Goal: Task Accomplishment & Management: Use online tool/utility

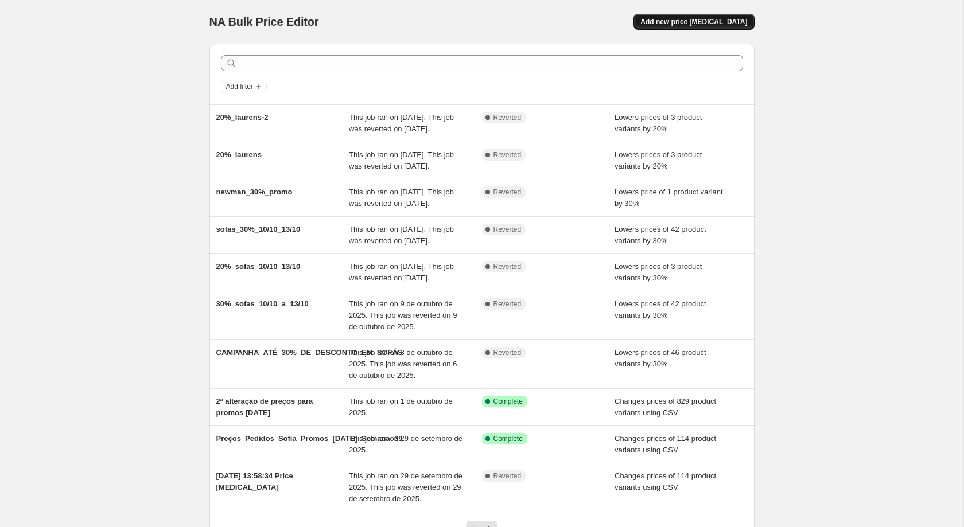
click at [675, 21] on span "Add new price [MEDICAL_DATA]" at bounding box center [693, 21] width 107 height 9
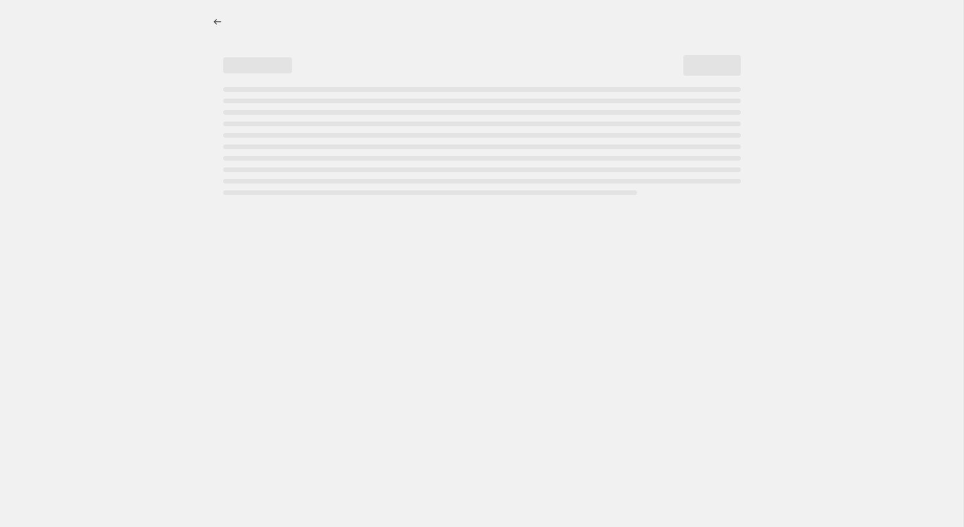
select select "percentage"
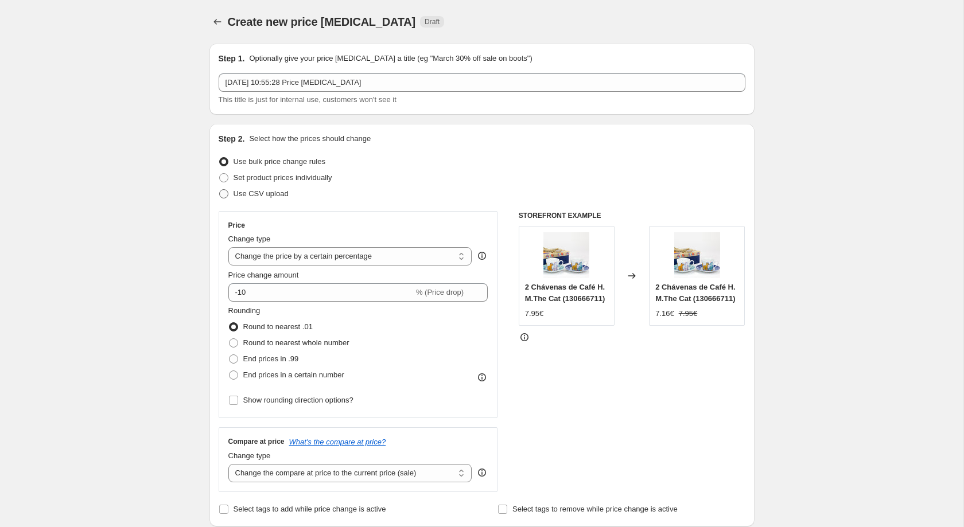
click at [265, 195] on span "Use CSV upload" at bounding box center [261, 193] width 55 height 9
click at [220, 190] on input "Use CSV upload" at bounding box center [219, 189] width 1 height 1
radio input "true"
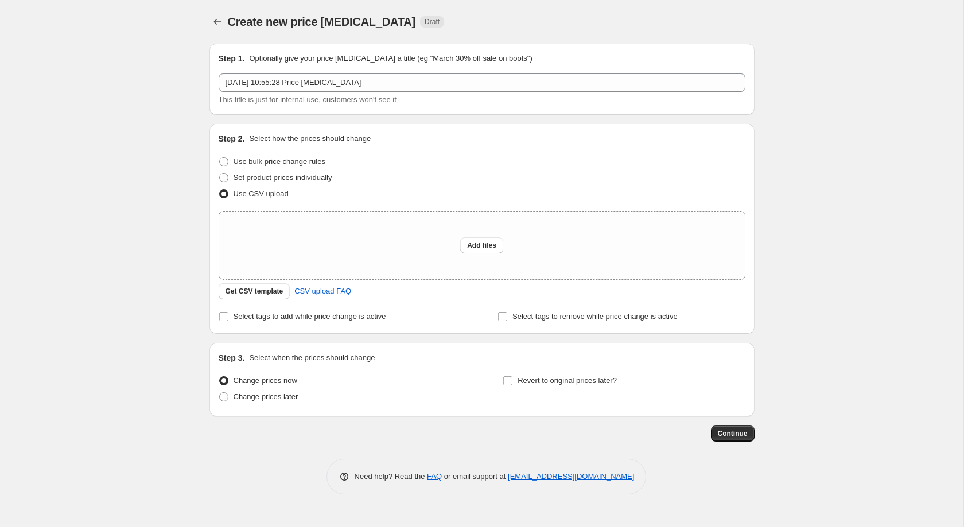
click at [265, 300] on div "Get CSV template CSV upload FAQ" at bounding box center [482, 291] width 527 height 16
click at [265, 290] on span "Get CSV template" at bounding box center [255, 291] width 58 height 9
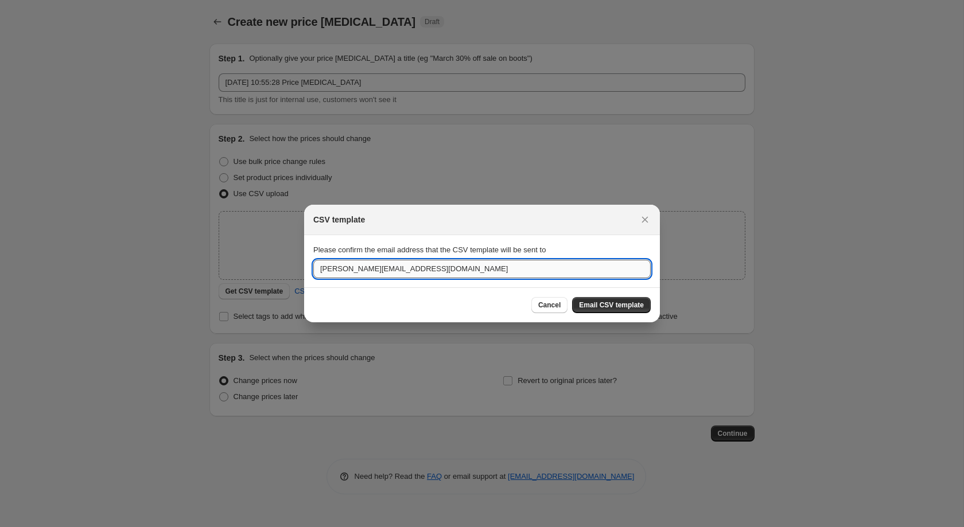
click at [494, 273] on input "[PERSON_NAME][EMAIL_ADDRESS][DOMAIN_NAME]" at bounding box center [481, 269] width 337 height 18
click at [624, 313] on button "Email CSV template" at bounding box center [611, 305] width 79 height 16
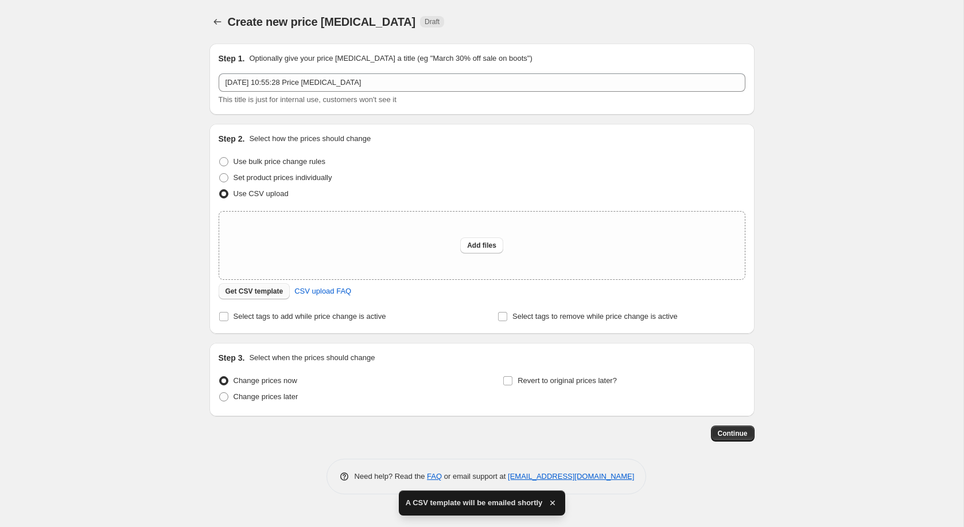
click at [275, 292] on span "Get CSV template" at bounding box center [255, 291] width 58 height 9
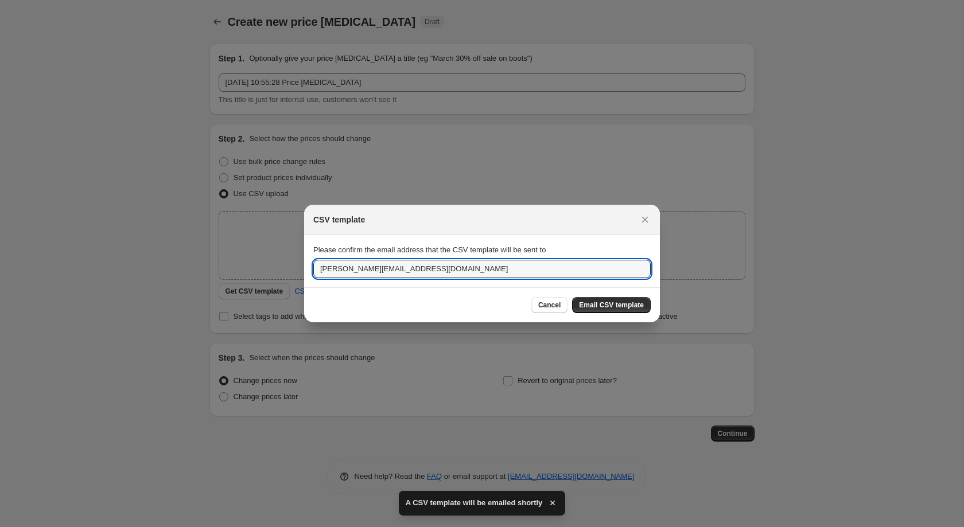
drag, startPoint x: 441, startPoint y: 265, endPoint x: 273, endPoint y: 270, distance: 168.2
click at [273, 527] on div "CSV template Please confirm the email address that the CSV template will be sen…" at bounding box center [482, 527] width 964 height 0
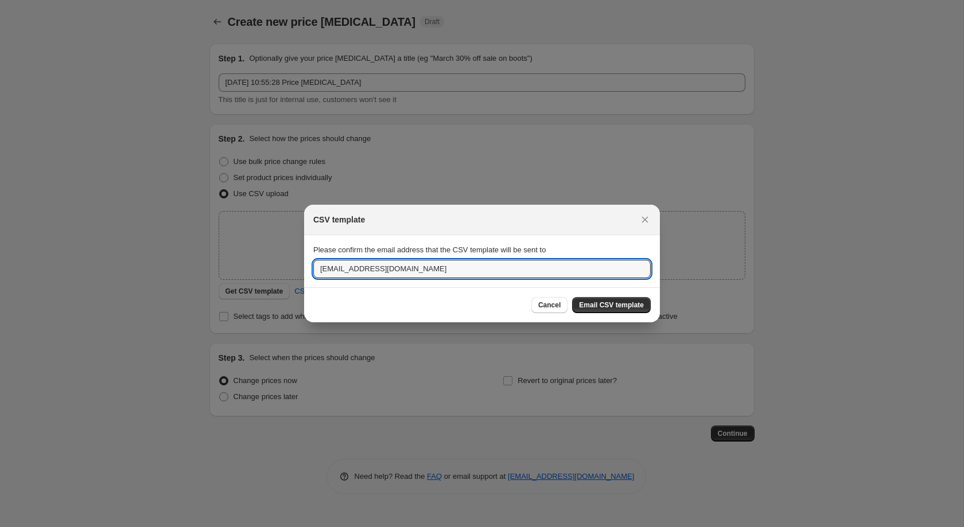
type input "[EMAIL_ADDRESS][DOMAIN_NAME]"
click at [615, 306] on span "Email CSV template" at bounding box center [611, 305] width 65 height 9
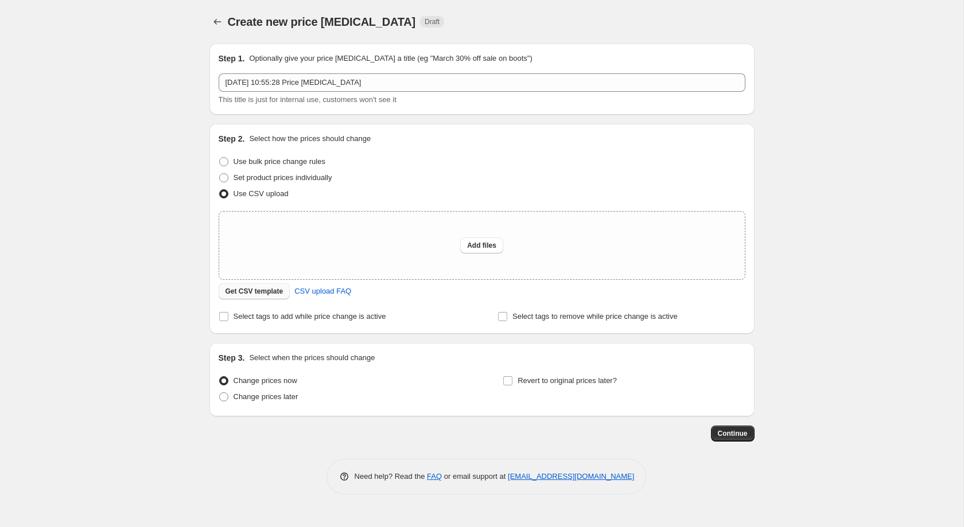
click at [275, 294] on span "Get CSV template" at bounding box center [255, 291] width 58 height 9
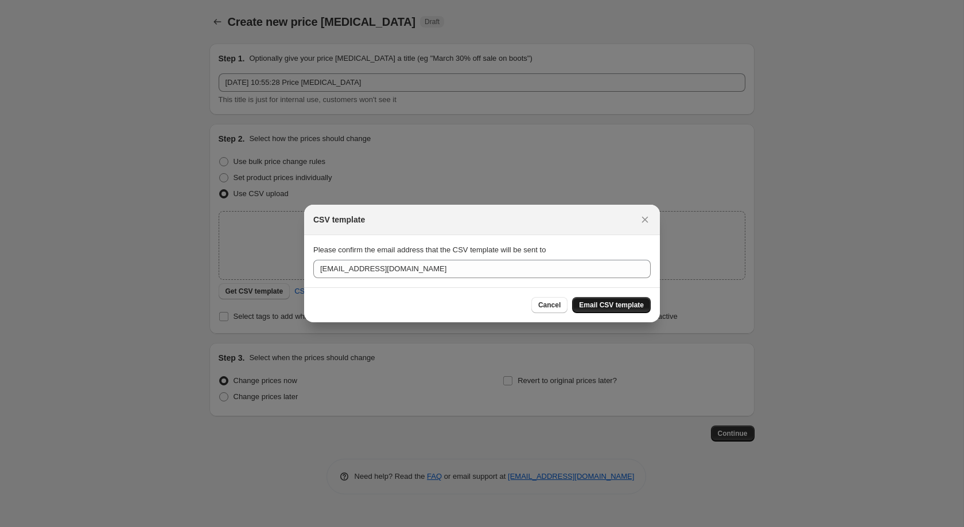
click at [612, 308] on span "Email CSV template" at bounding box center [611, 305] width 65 height 9
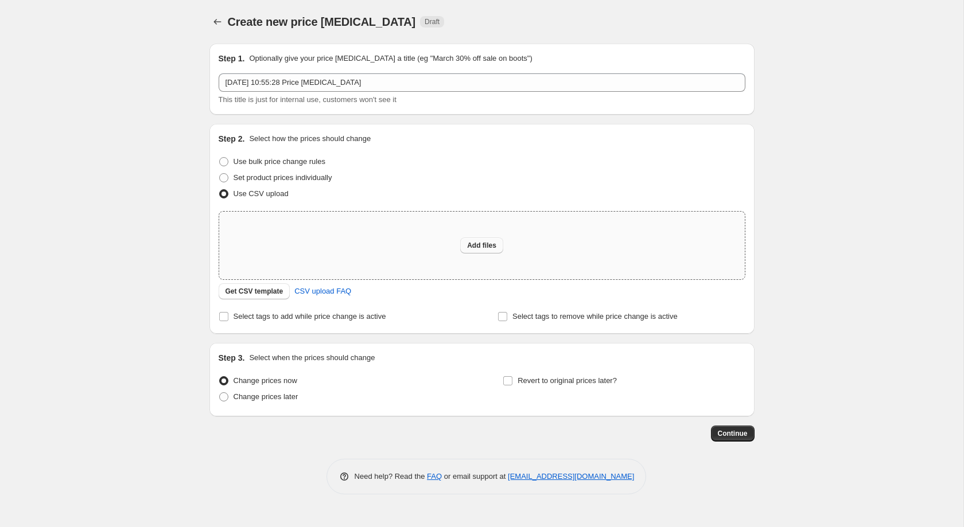
click at [491, 248] on span "Add files" at bounding box center [481, 245] width 29 height 9
type input "C:\fakepath\csv_template_user_56321 - Folha1.csv"
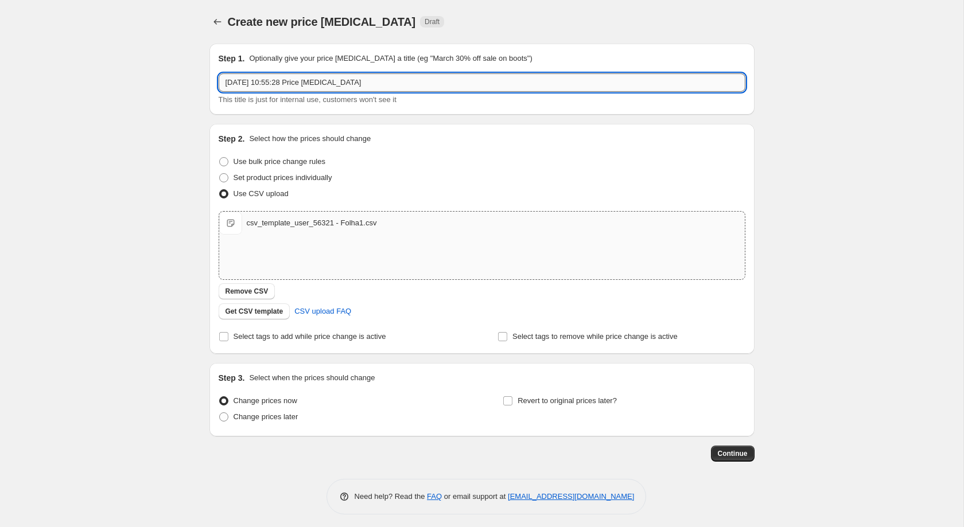
click at [542, 90] on input "[DATE] 10:55:28 Price [MEDICAL_DATA]" at bounding box center [482, 82] width 527 height 18
click at [541, 80] on input "[DATE] 10:55:28 Price [MEDICAL_DATA]" at bounding box center [482, 82] width 527 height 18
click at [748, 461] on button "Continue" at bounding box center [733, 454] width 44 height 16
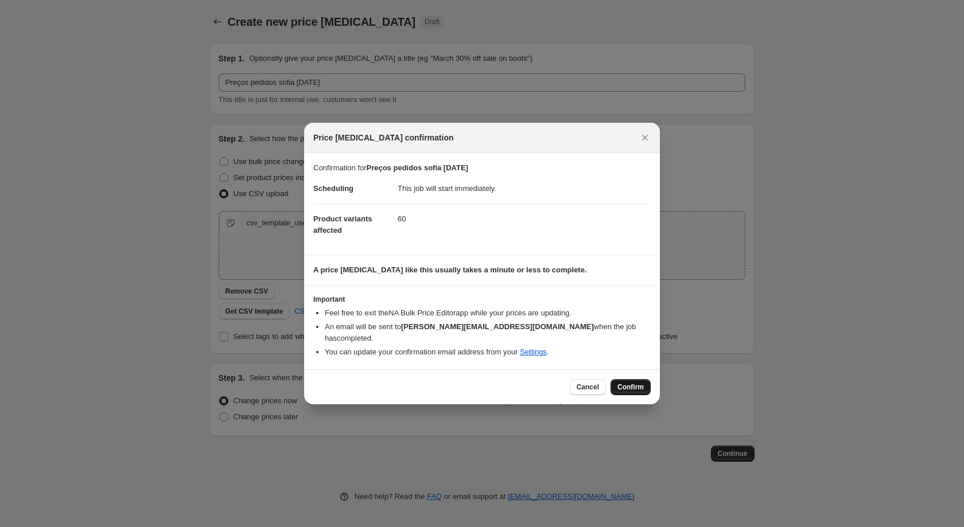
click at [631, 387] on button "Confirm" at bounding box center [631, 387] width 40 height 16
type input "Preços pedidos sofia [DATE]"
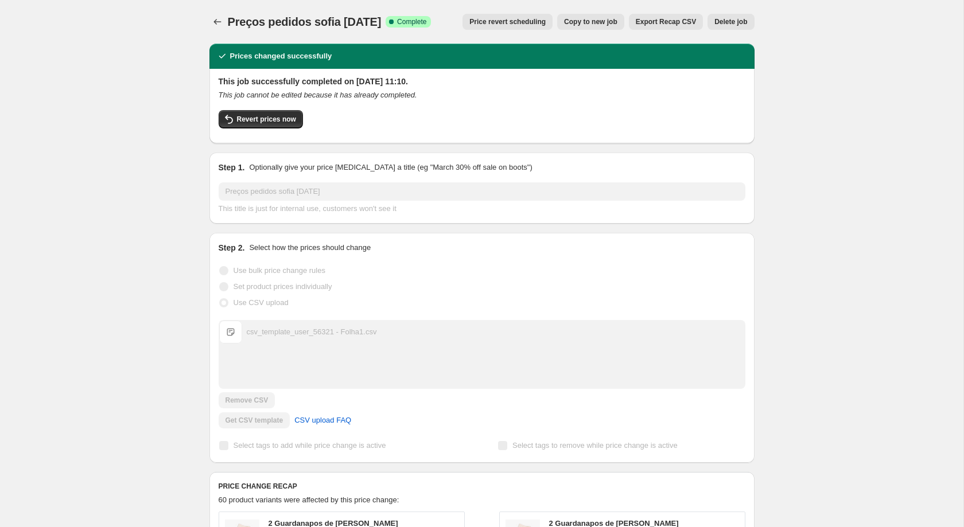
click at [201, 13] on div "Preços pedidos sofia [DATE]. This page is ready Preços pedidos sofia [DATE] Suc…" at bounding box center [482, 486] width 573 height 972
click at [207, 18] on div "Preços pedidos sofia [DATE]. This page is ready Preços pedidos sofia [DATE] Suc…" at bounding box center [482, 486] width 573 height 972
click at [213, 21] on icon "Price change jobs" at bounding box center [217, 21] width 11 height 11
